Goal: Task Accomplishment & Management: Manage account settings

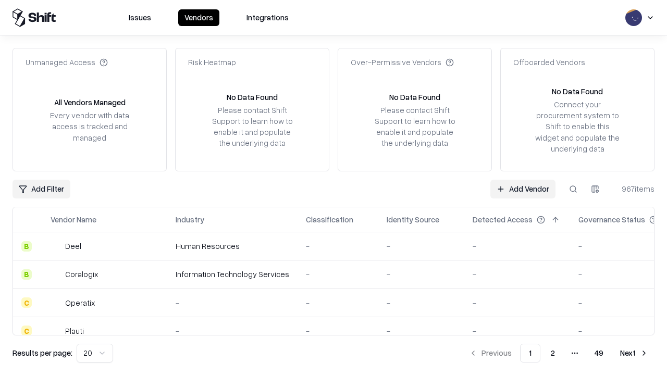
click at [522, 188] on link "Add Vendor" at bounding box center [522, 189] width 65 height 19
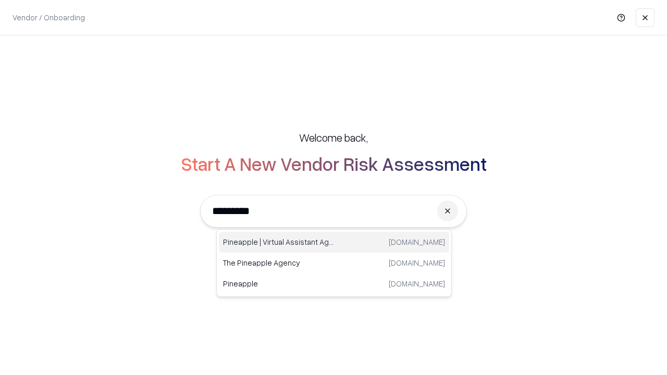
click at [334, 242] on div "Pineapple | Virtual Assistant Agency [DOMAIN_NAME]" at bounding box center [334, 242] width 230 height 21
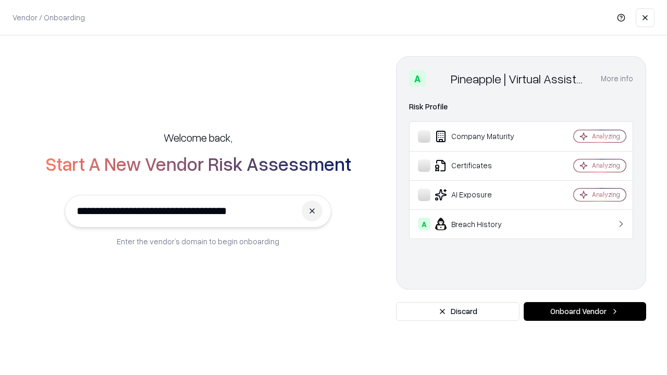
type input "**********"
click at [584, 311] on button "Onboard Vendor" at bounding box center [584, 311] width 122 height 19
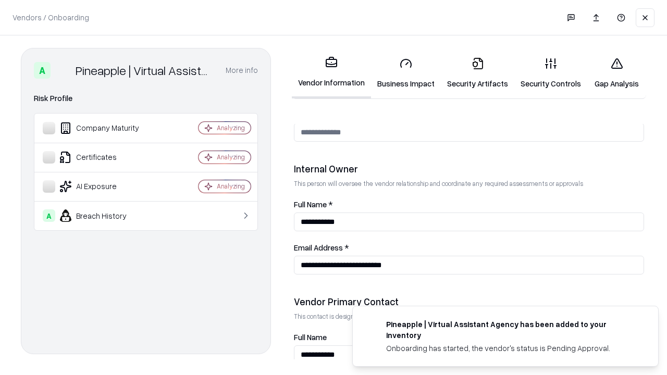
scroll to position [539, 0]
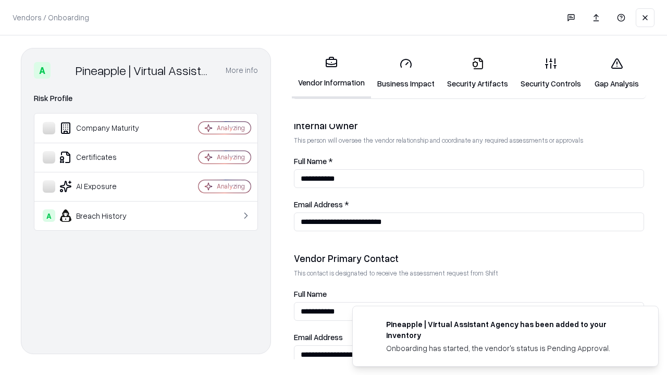
click at [477, 73] on link "Security Artifacts" at bounding box center [477, 73] width 73 height 48
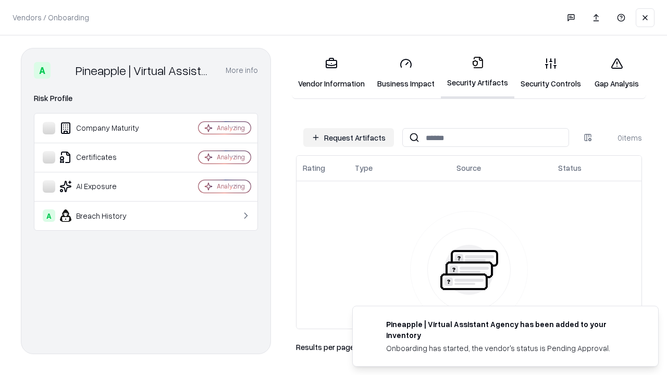
click at [348, 137] on button "Request Artifacts" at bounding box center [348, 137] width 91 height 19
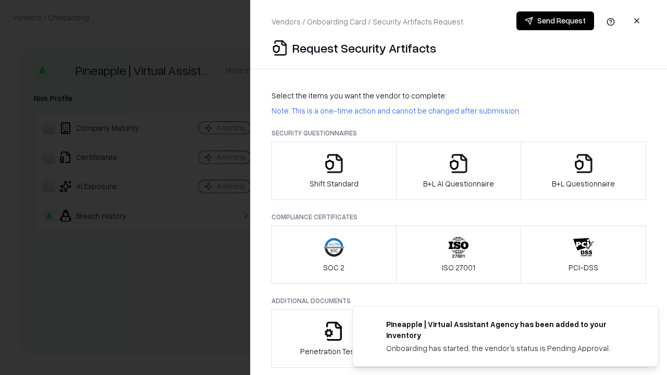
click at [583, 171] on icon "button" at bounding box center [583, 163] width 21 height 21
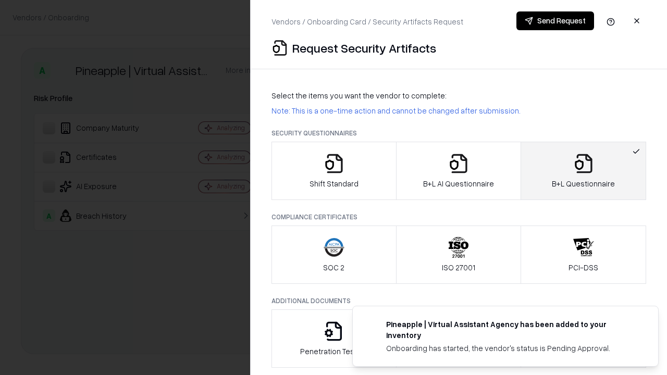
click at [458, 171] on icon "button" at bounding box center [458, 163] width 21 height 21
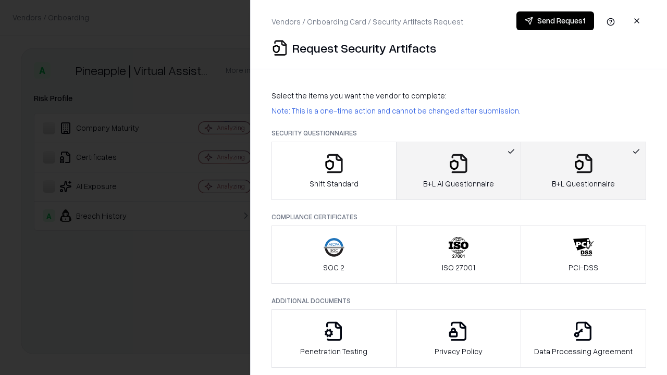
click at [555, 21] on button "Send Request" at bounding box center [555, 20] width 78 height 19
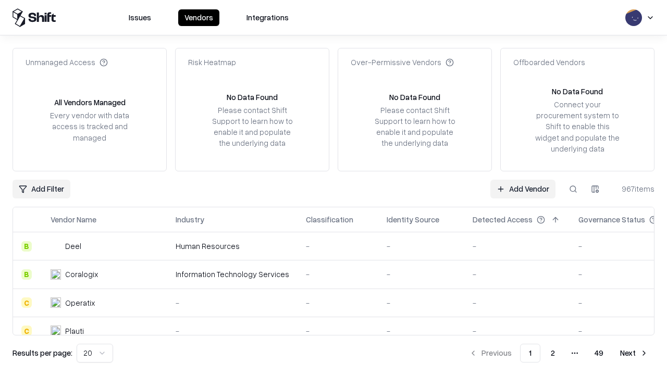
click at [573, 188] on button at bounding box center [572, 189] width 19 height 19
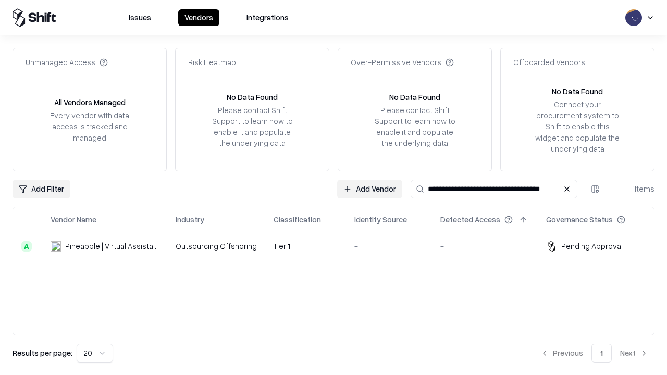
type input "**********"
click at [340, 246] on td "Tier 1" at bounding box center [305, 246] width 81 height 28
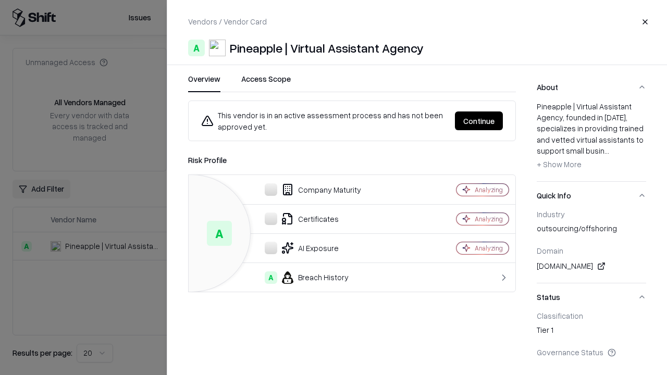
click at [479, 121] on button "Continue" at bounding box center [479, 120] width 48 height 19
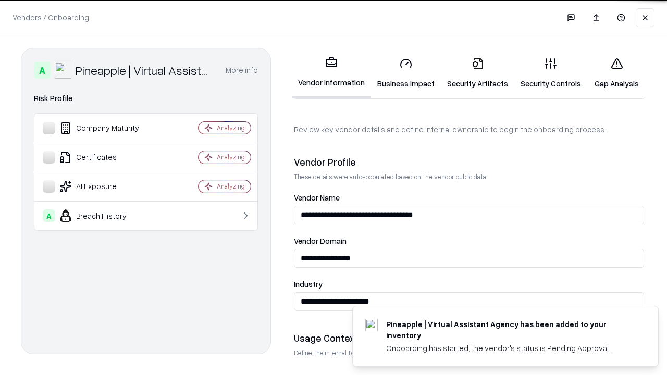
click at [477, 73] on link "Security Artifacts" at bounding box center [477, 73] width 73 height 48
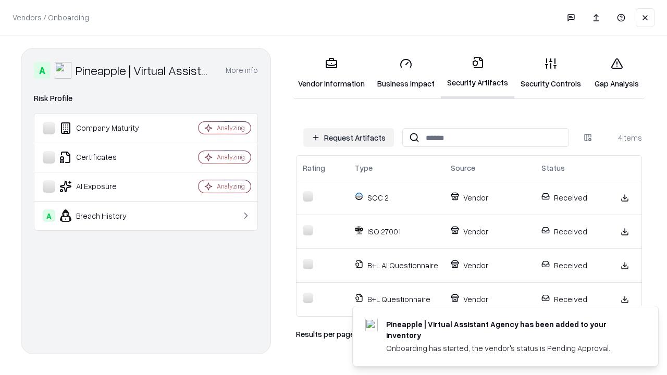
click at [616, 73] on link "Gap Analysis" at bounding box center [616, 73] width 59 height 48
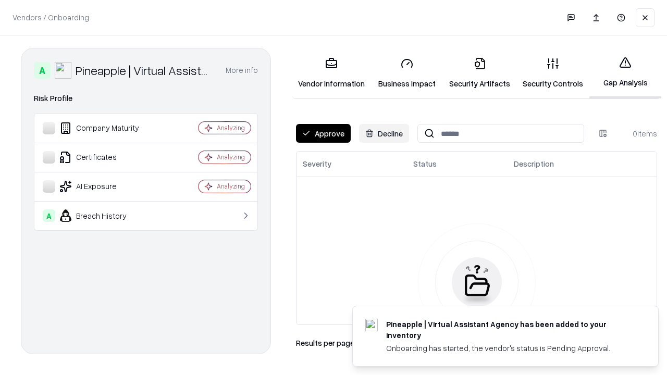
click at [323, 133] on button "Approve" at bounding box center [323, 133] width 55 height 19
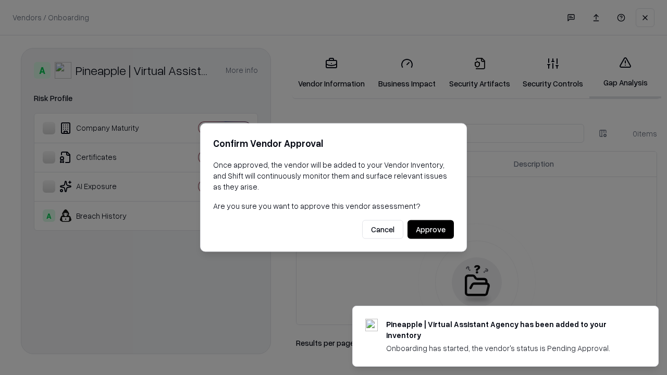
click at [430, 229] on button "Approve" at bounding box center [430, 229] width 46 height 19
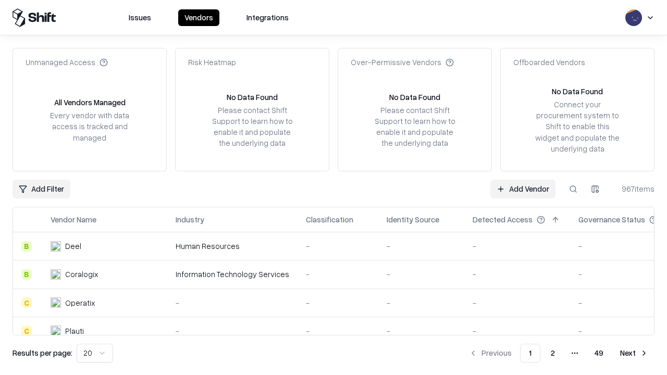
type input "**********"
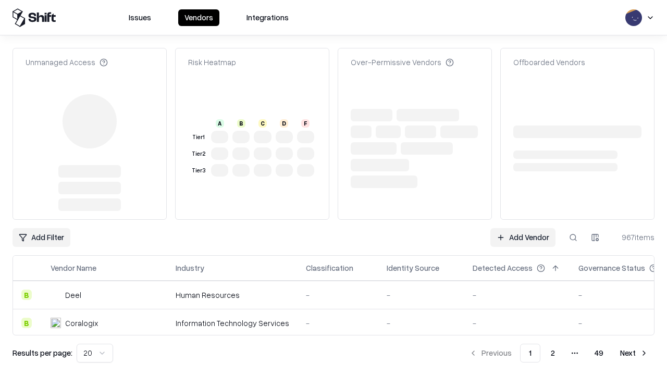
click at [522, 228] on link "Add Vendor" at bounding box center [522, 237] width 65 height 19
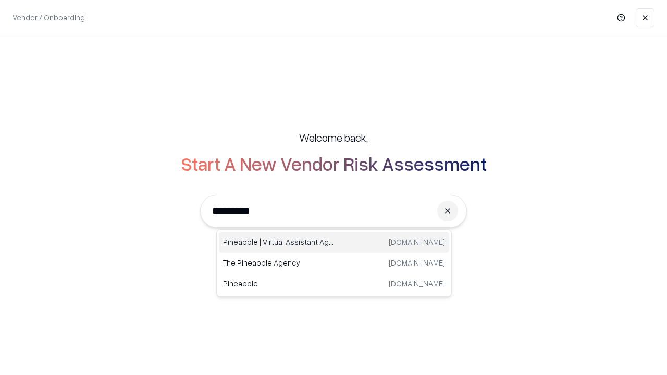
click at [334, 242] on div "Pineapple | Virtual Assistant Agency [DOMAIN_NAME]" at bounding box center [334, 242] width 230 height 21
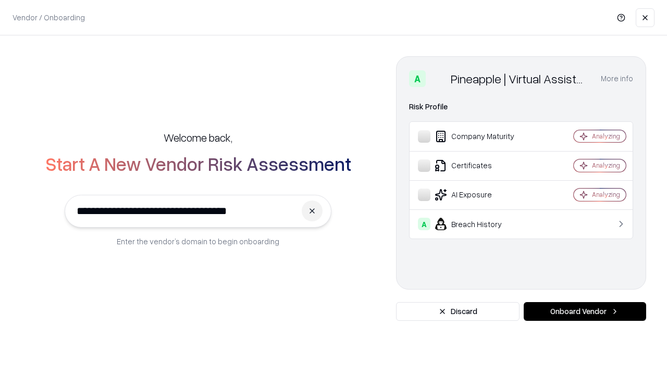
type input "**********"
click at [584, 311] on button "Onboard Vendor" at bounding box center [584, 311] width 122 height 19
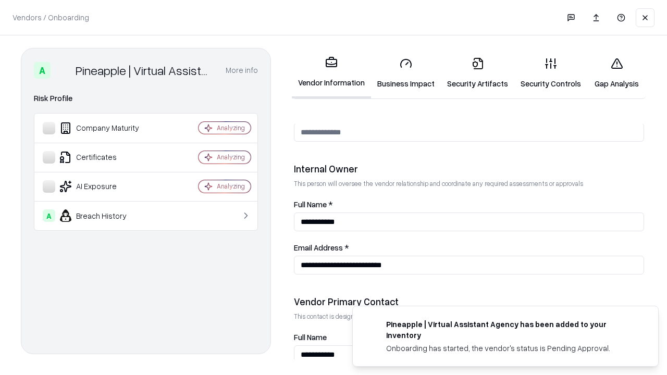
scroll to position [539, 0]
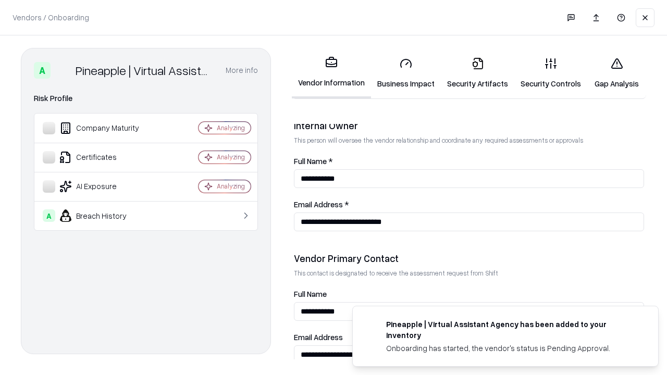
click at [616, 73] on link "Gap Analysis" at bounding box center [616, 73] width 59 height 48
